Goal: Task Accomplishment & Management: Manage account settings

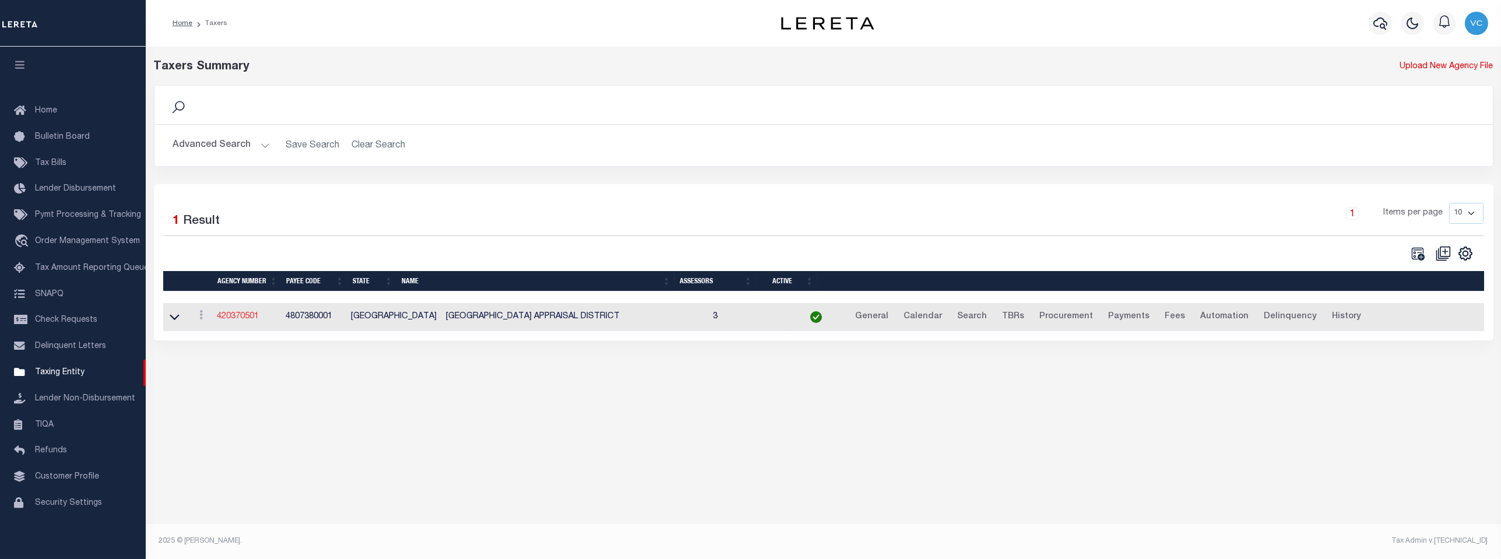
click at [233, 315] on link "420370501" at bounding box center [238, 317] width 42 height 8
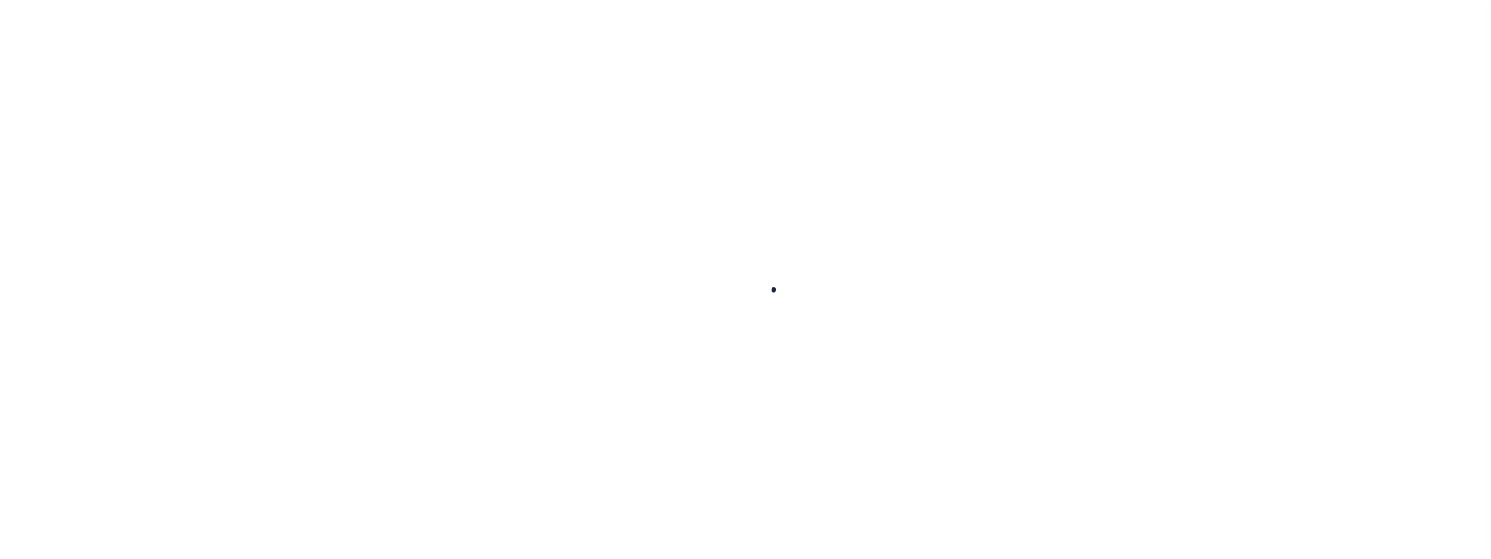
select select
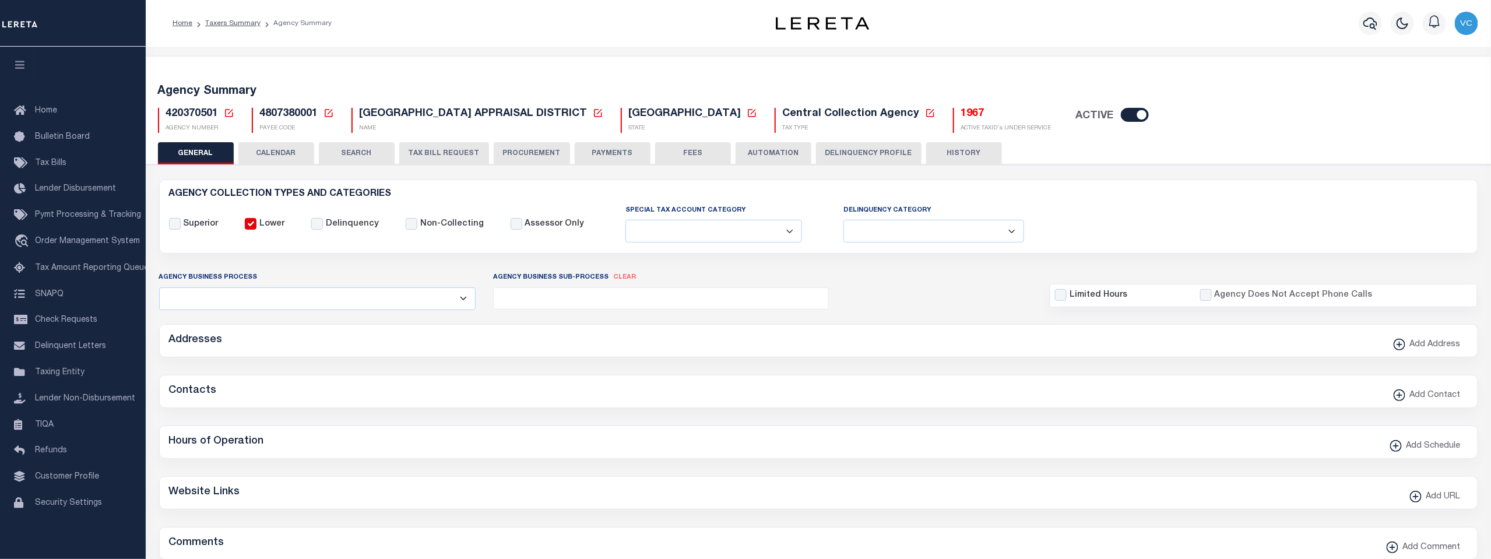
checkbox input "false"
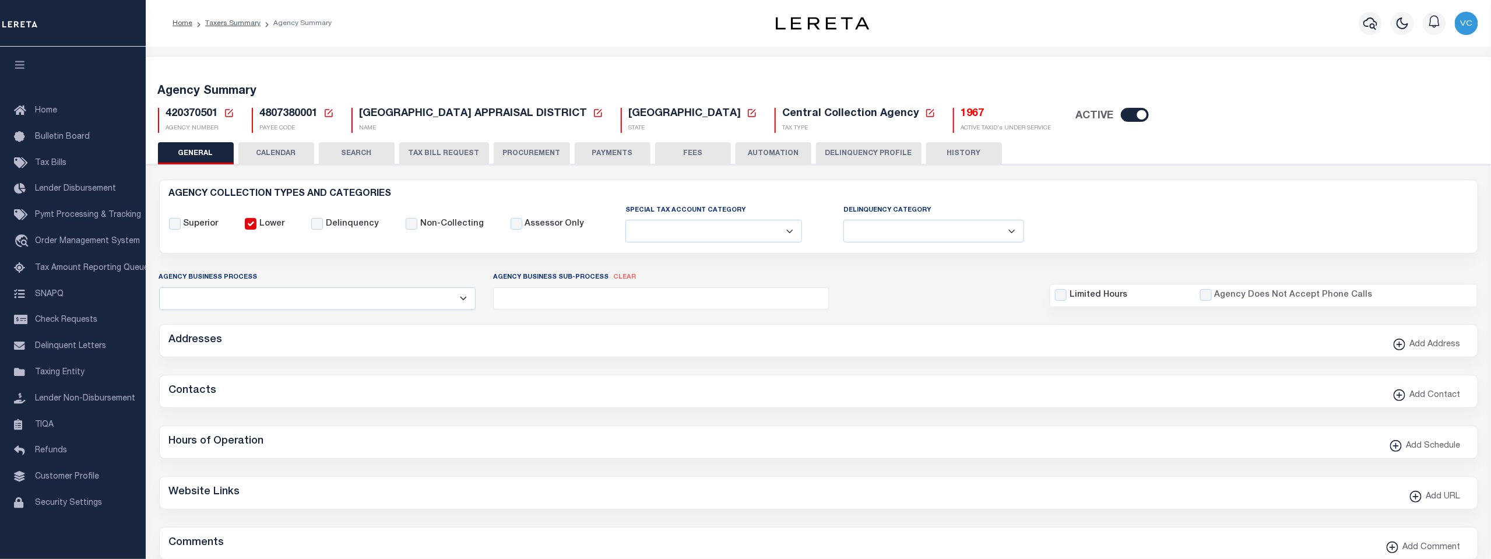
type input "4807380001"
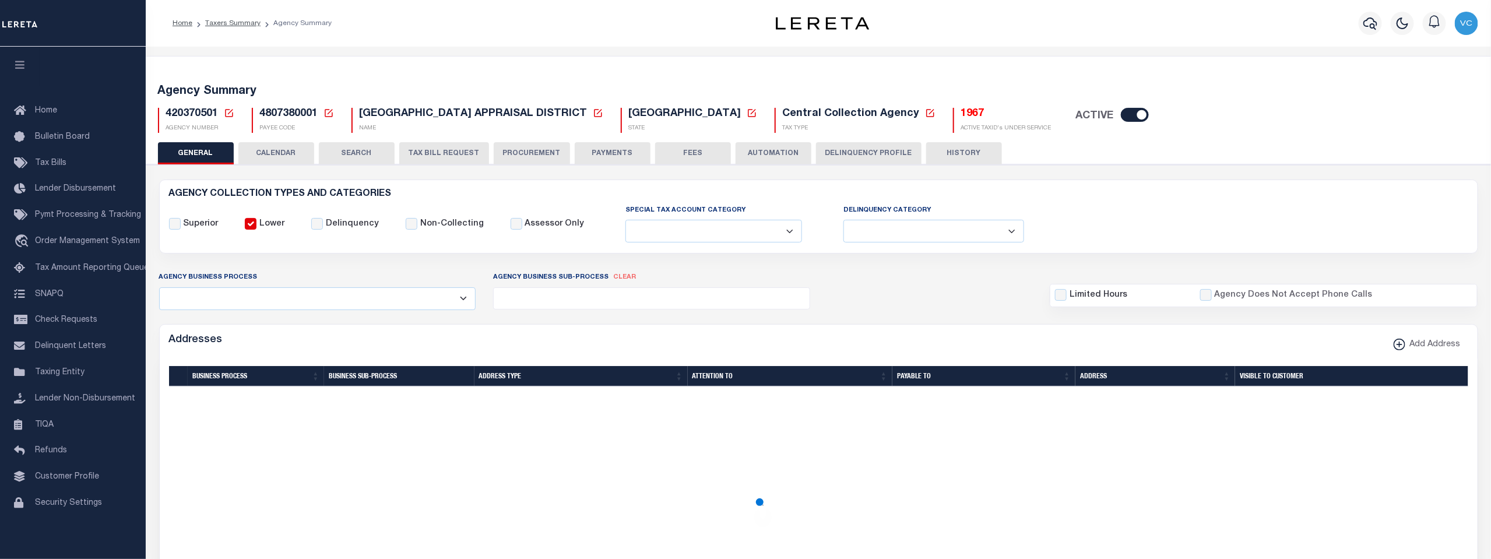
click at [228, 111] on icon at bounding box center [229, 113] width 10 height 10
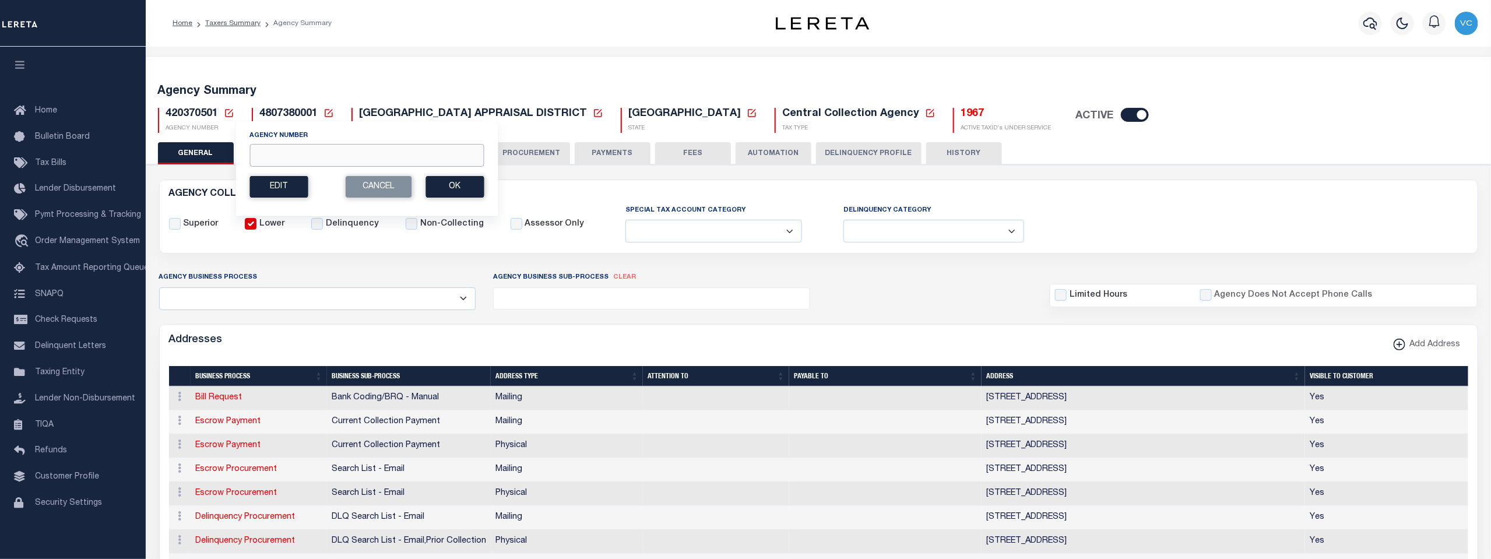
click at [264, 153] on input "Agency Number" at bounding box center [367, 155] width 234 height 23
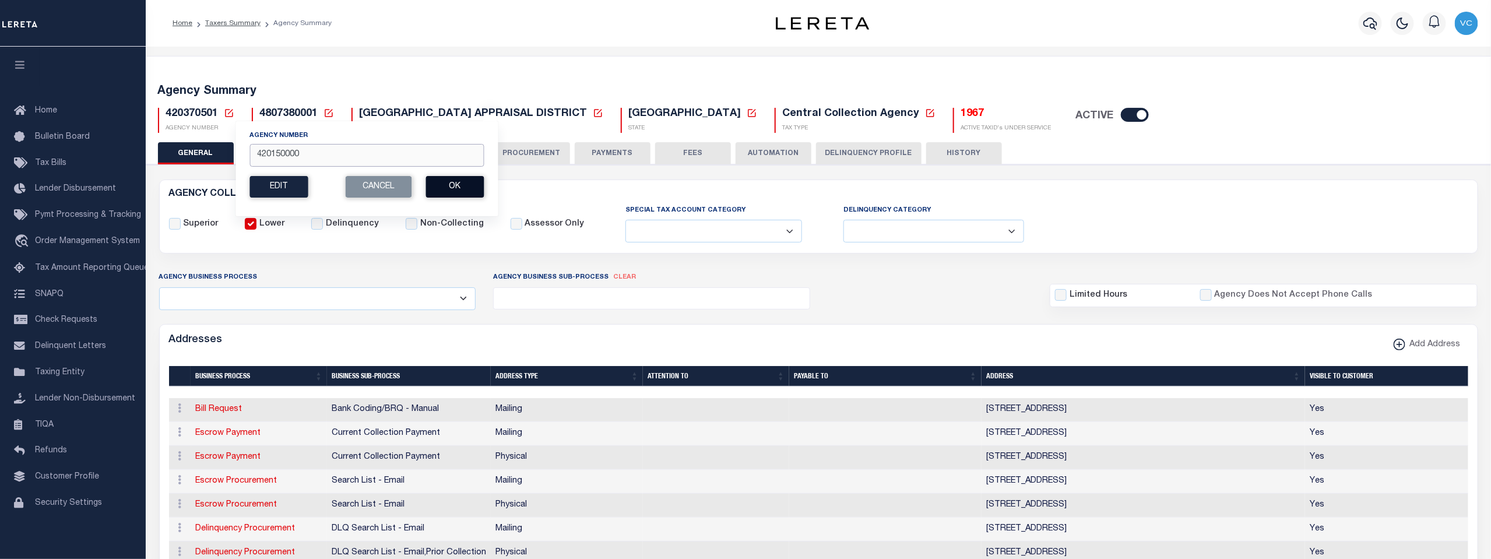
type input "420150000"
click at [462, 178] on button "Ok" at bounding box center [455, 187] width 58 height 22
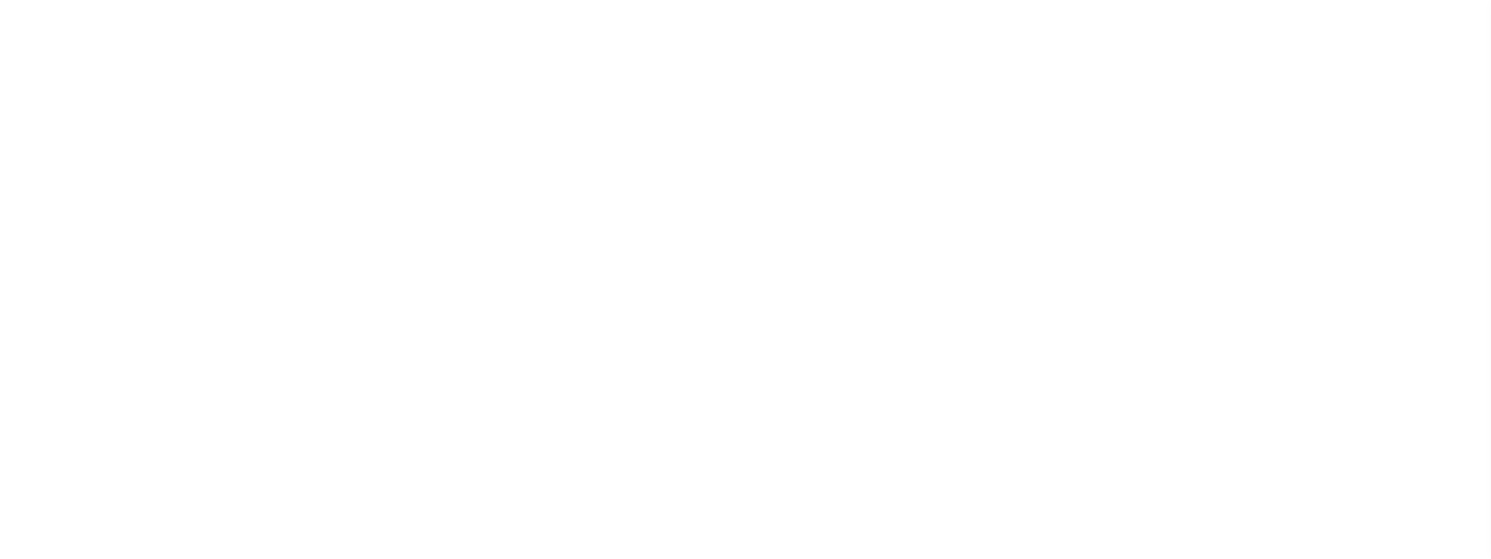
select select
checkbox input "false"
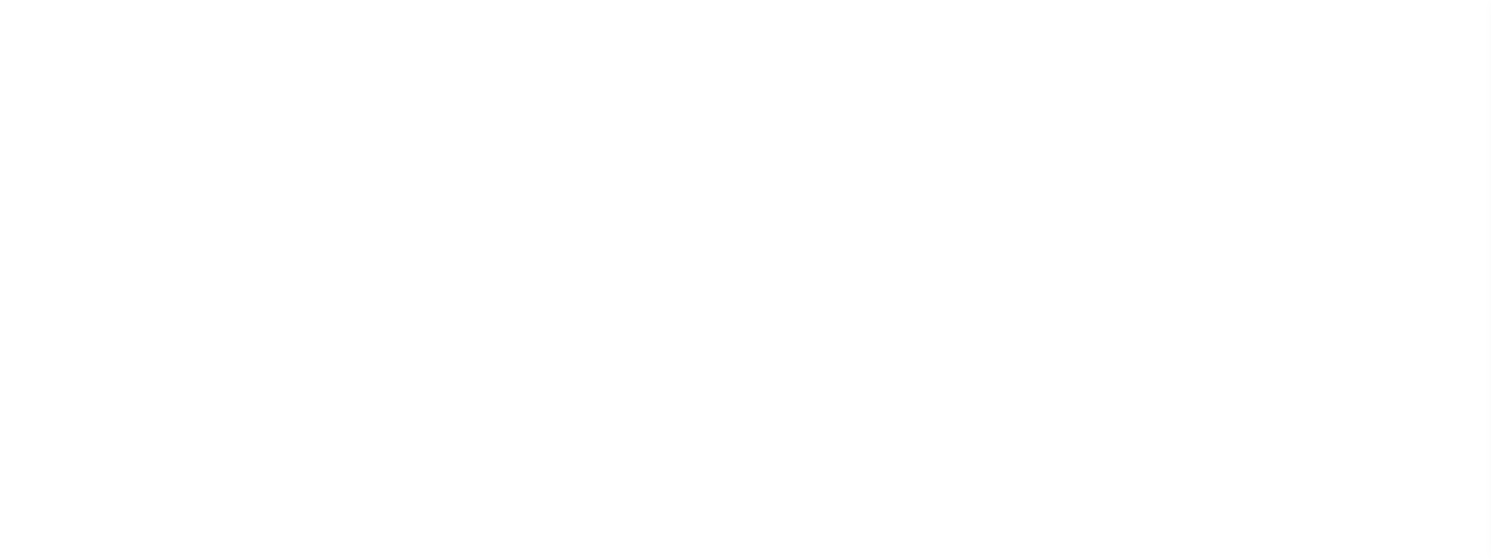
checkbox input "false"
type input "4802900000"
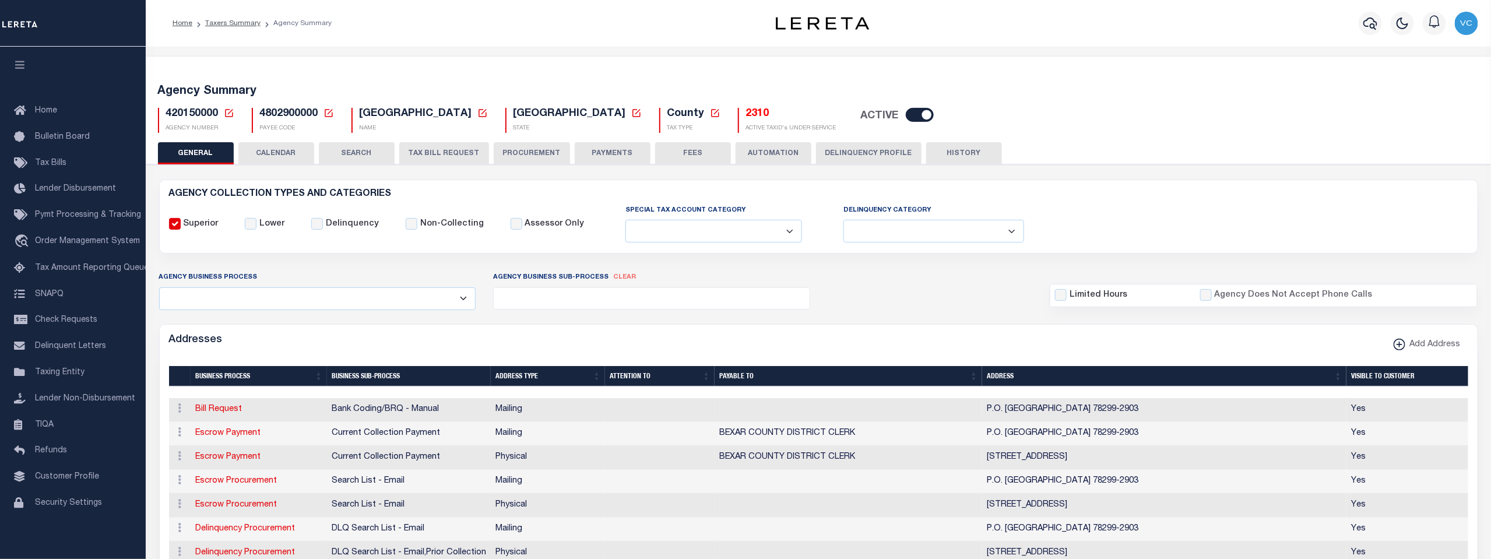
click at [229, 113] on icon at bounding box center [229, 113] width 10 height 10
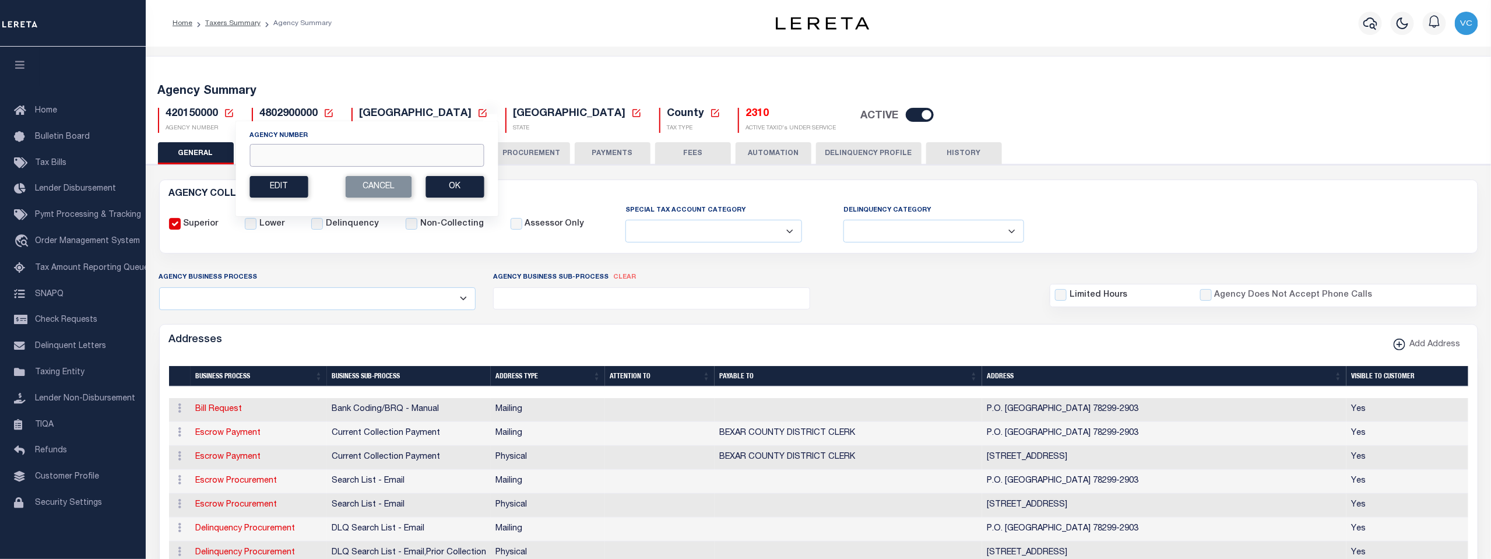
click at [285, 159] on input "Agency Number" at bounding box center [367, 155] width 234 height 23
type input "420158801"
click at [461, 187] on button "Ok" at bounding box center [455, 187] width 58 height 22
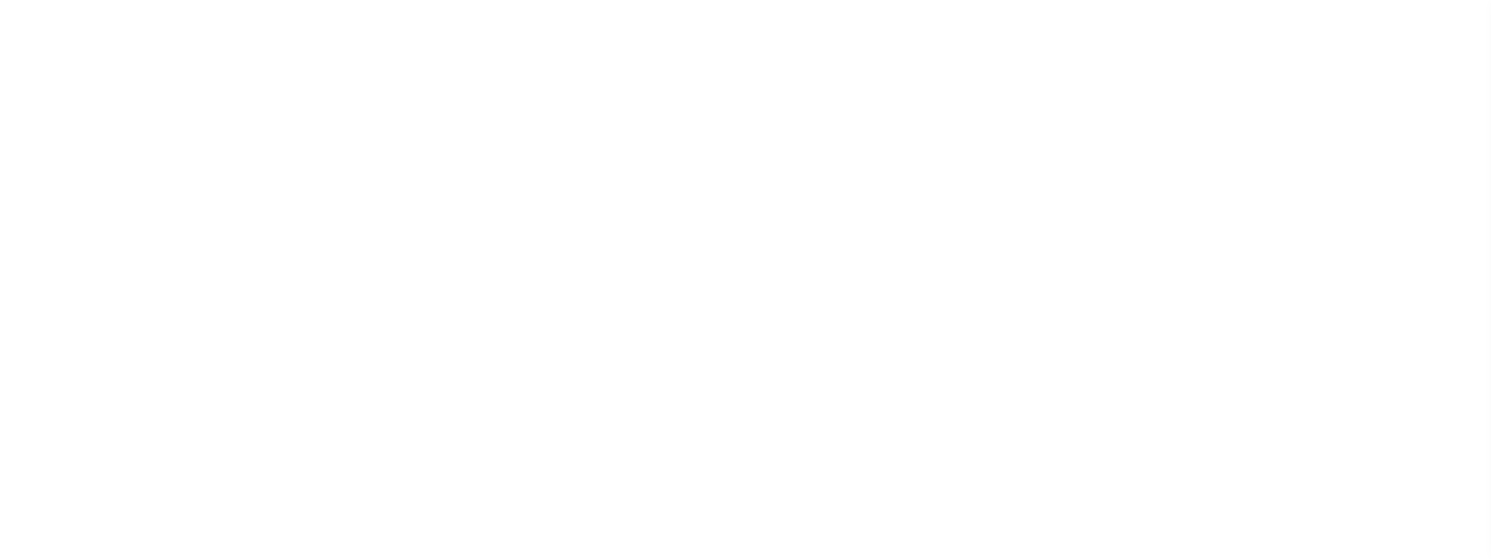
select select
checkbox input "false"
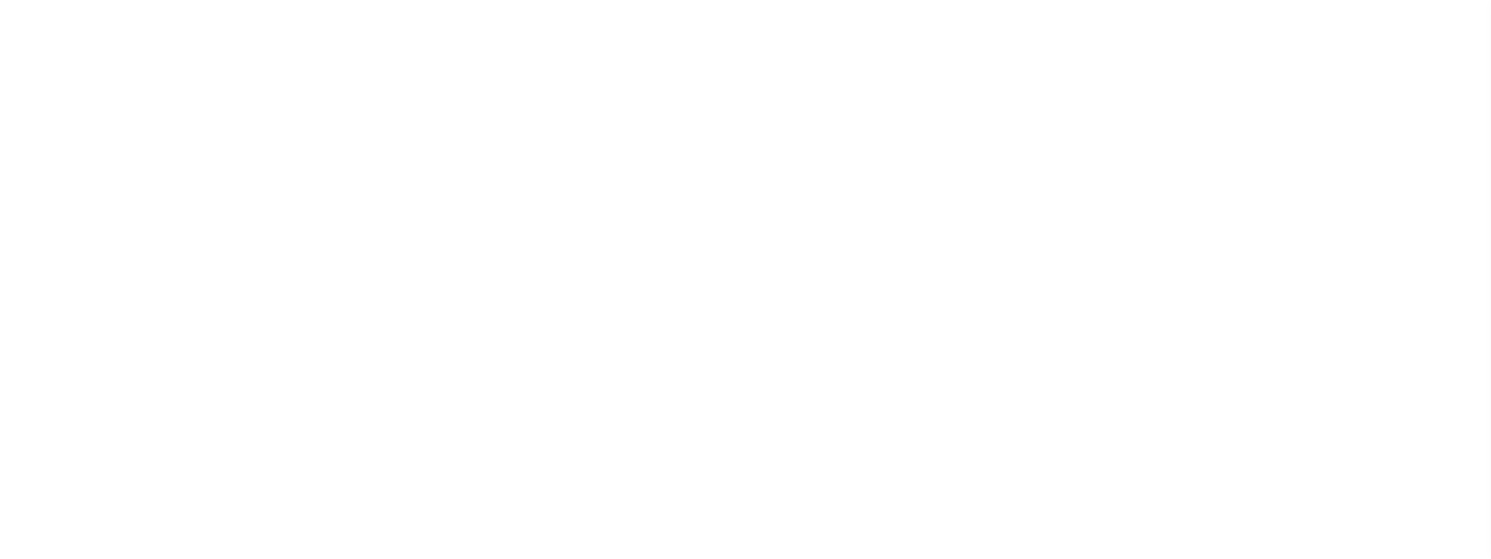
checkbox input "false"
